Goal: Browse casually: Explore the website without a specific task or goal

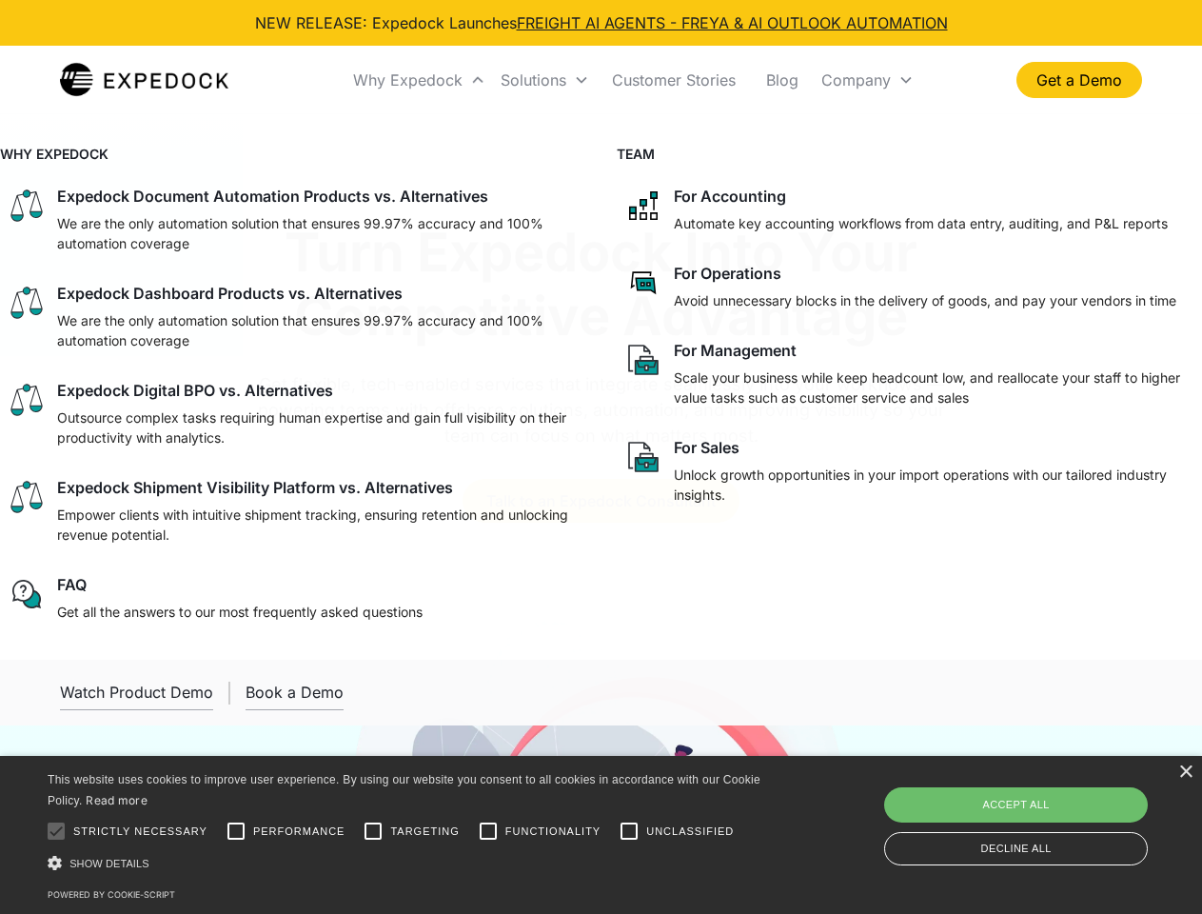
click at [420, 80] on div "Why Expedock" at bounding box center [407, 79] width 109 height 19
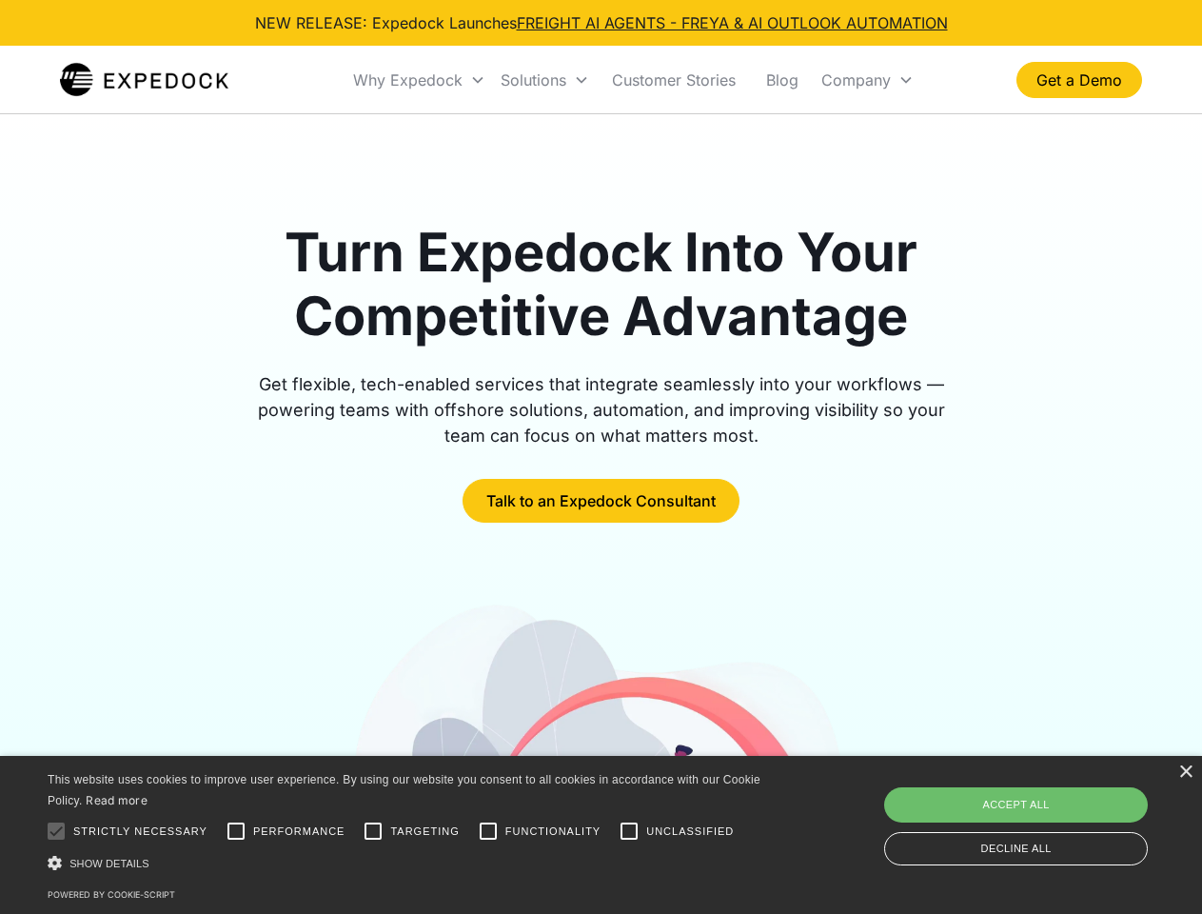
click at [544, 80] on div "Solutions" at bounding box center [534, 79] width 66 height 19
click at [867, 80] on div "Company" at bounding box center [855, 79] width 69 height 19
click at [56, 831] on div at bounding box center [56, 831] width 38 height 38
click at [236, 831] on input "Performance" at bounding box center [236, 831] width 38 height 38
checkbox input "true"
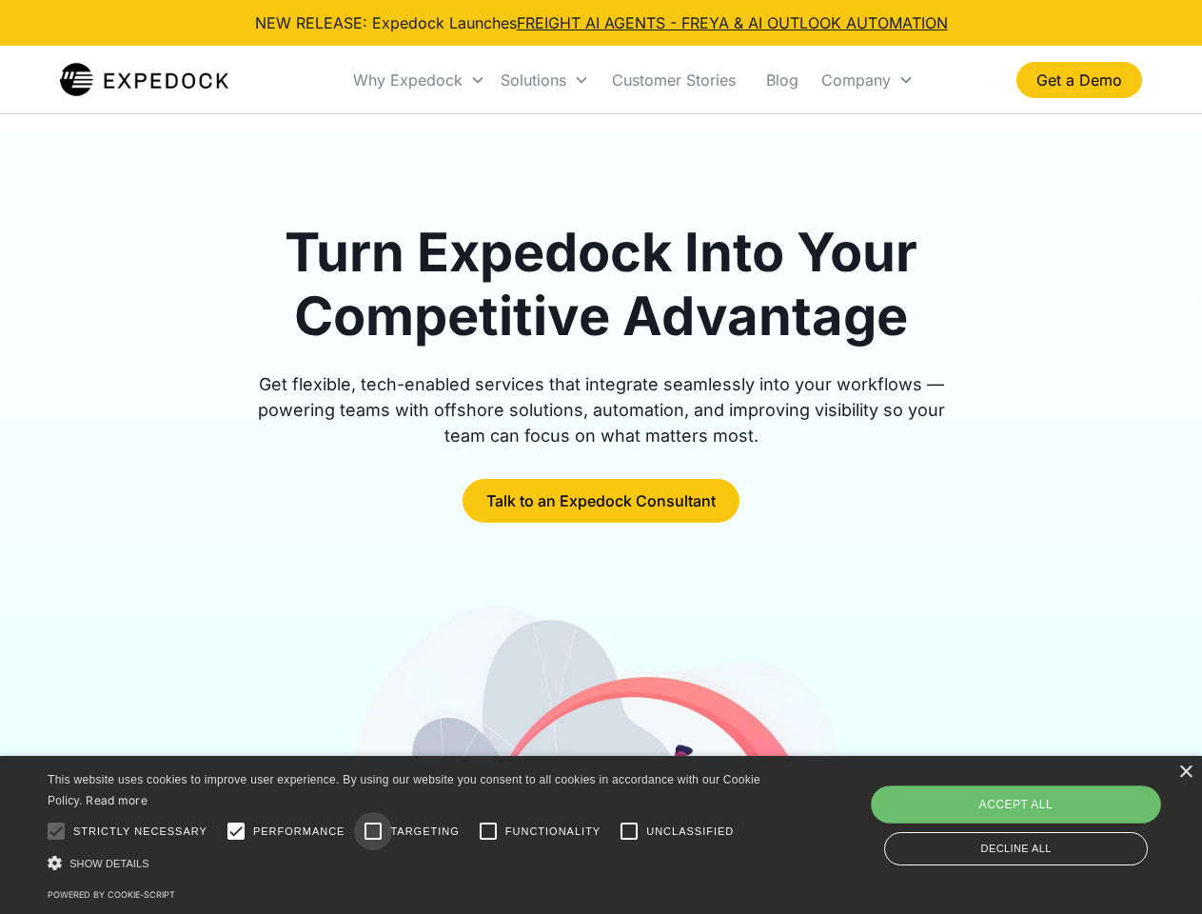
click at [373, 831] on input "Targeting" at bounding box center [373, 831] width 38 height 38
checkbox input "true"
click at [488, 831] on input "Functionality" at bounding box center [488, 831] width 38 height 38
checkbox input "true"
click at [629, 831] on input "Unclassified" at bounding box center [629, 831] width 38 height 38
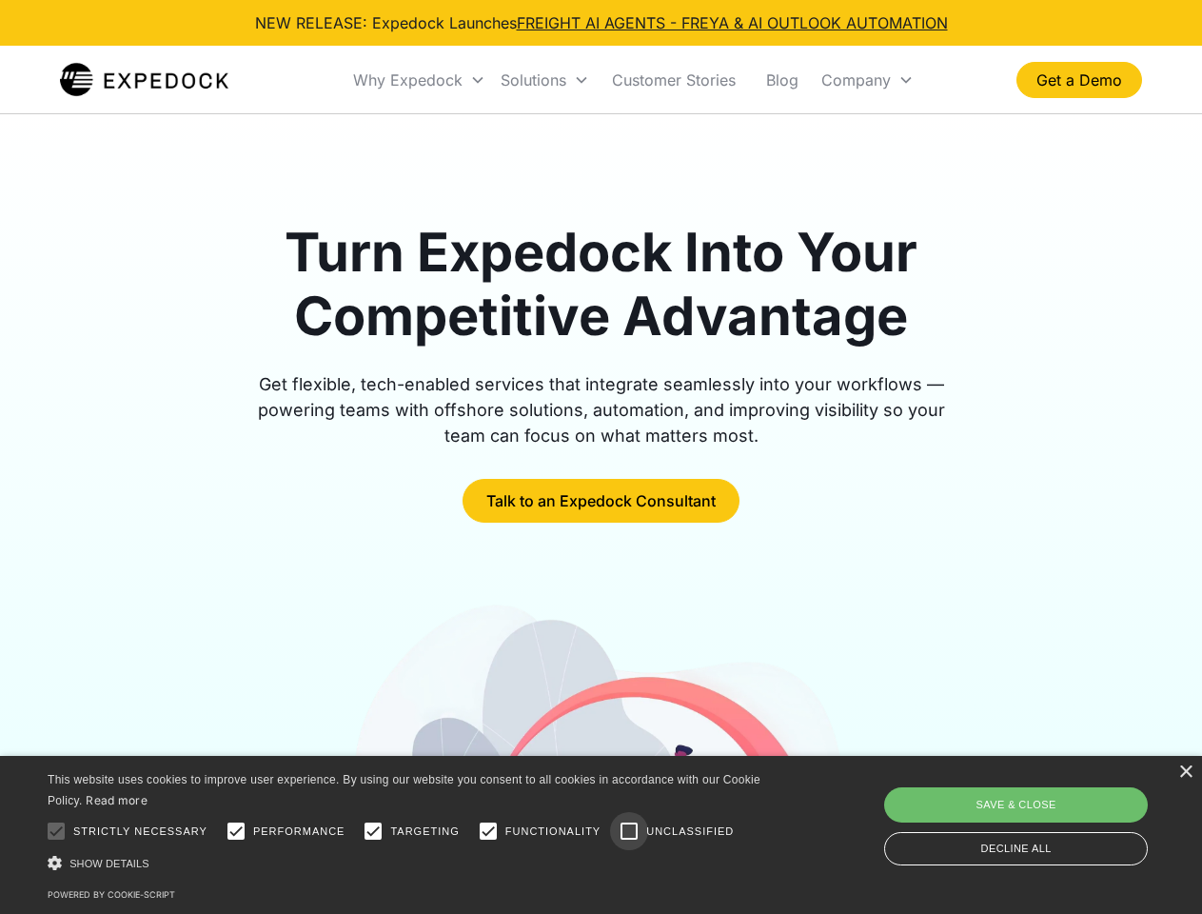
checkbox input "true"
click at [407, 862] on div "Show details Hide details" at bounding box center [407, 863] width 719 height 20
